Goal: Navigation & Orientation: Find specific page/section

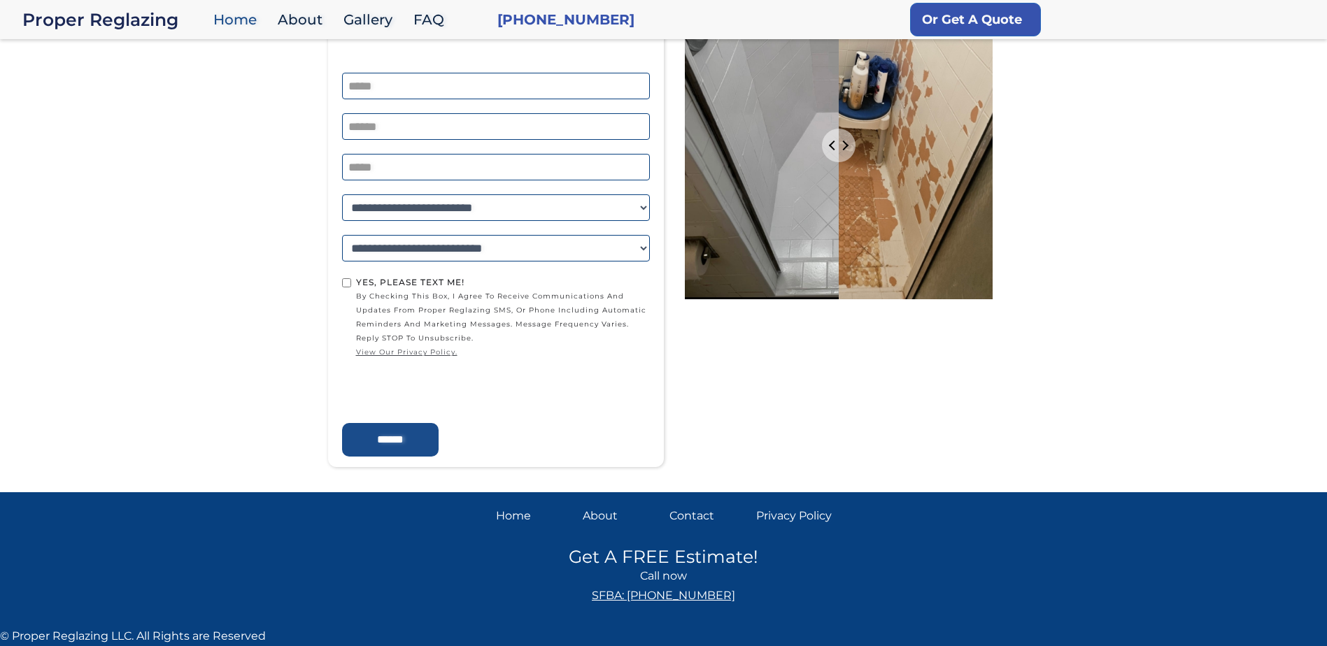
scroll to position [2562, 0]
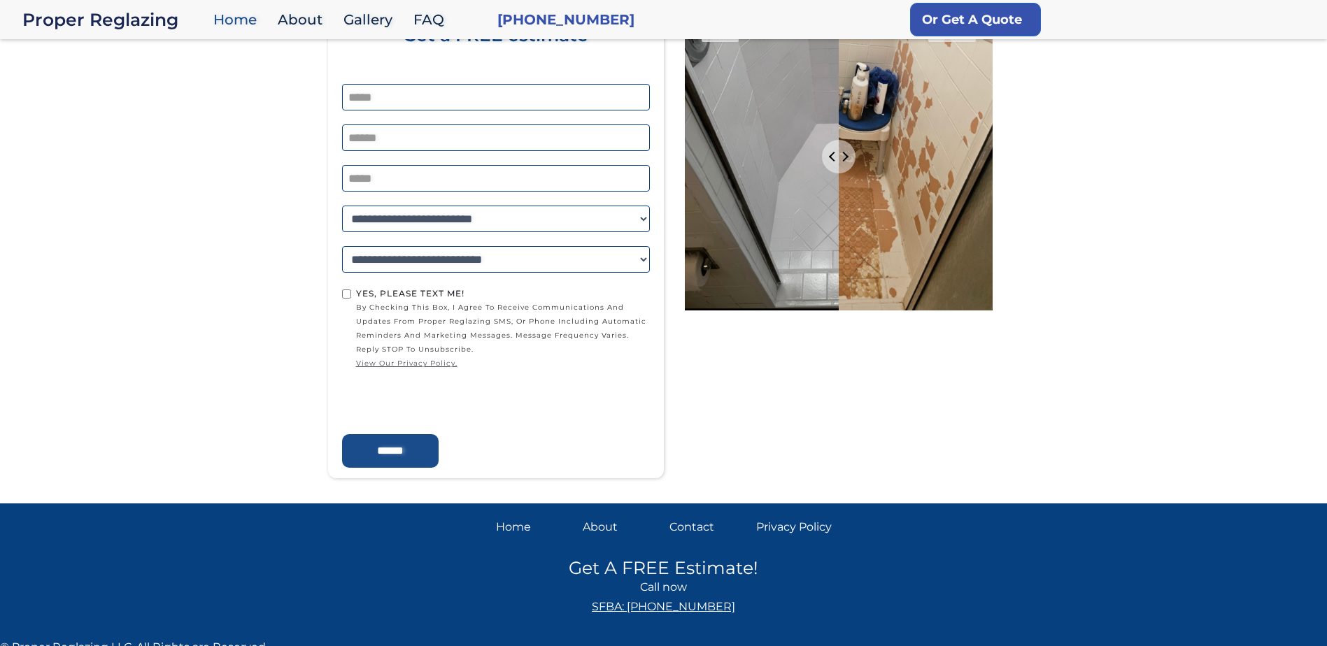
click at [601, 530] on div "About" at bounding box center [621, 528] width 76 height 20
